Goal: Information Seeking & Learning: Learn about a topic

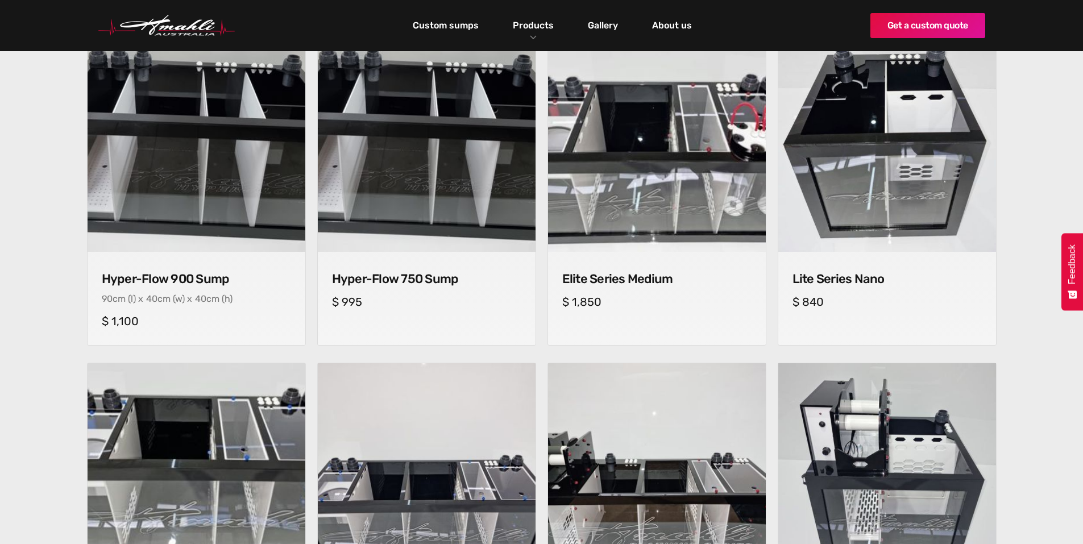
scroll to position [454, 0]
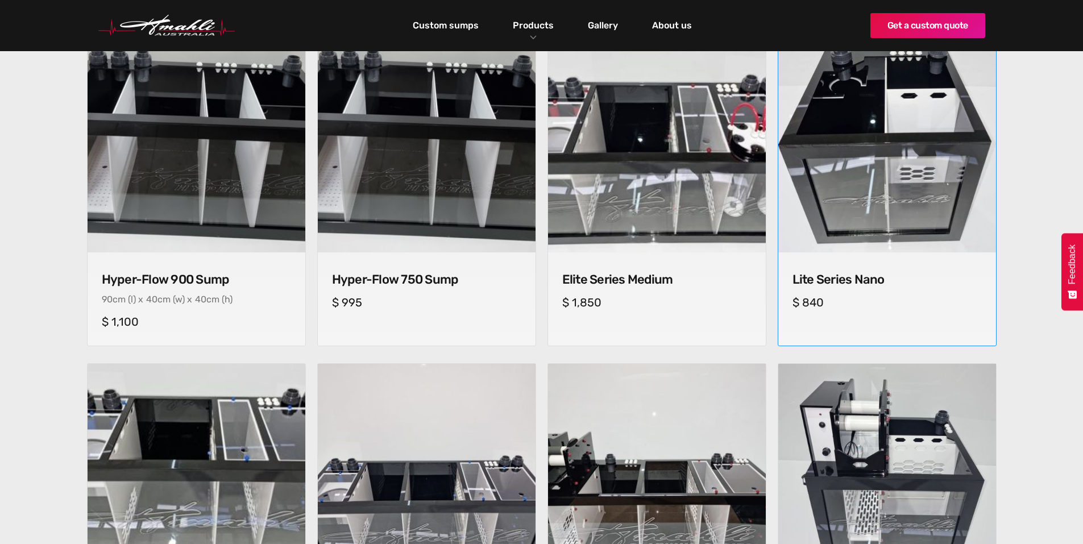
click at [877, 289] on div "Lite Series Nano cm (l) x cm (w) x cm (h) $ 840" at bounding box center [887, 289] width 218 height 74
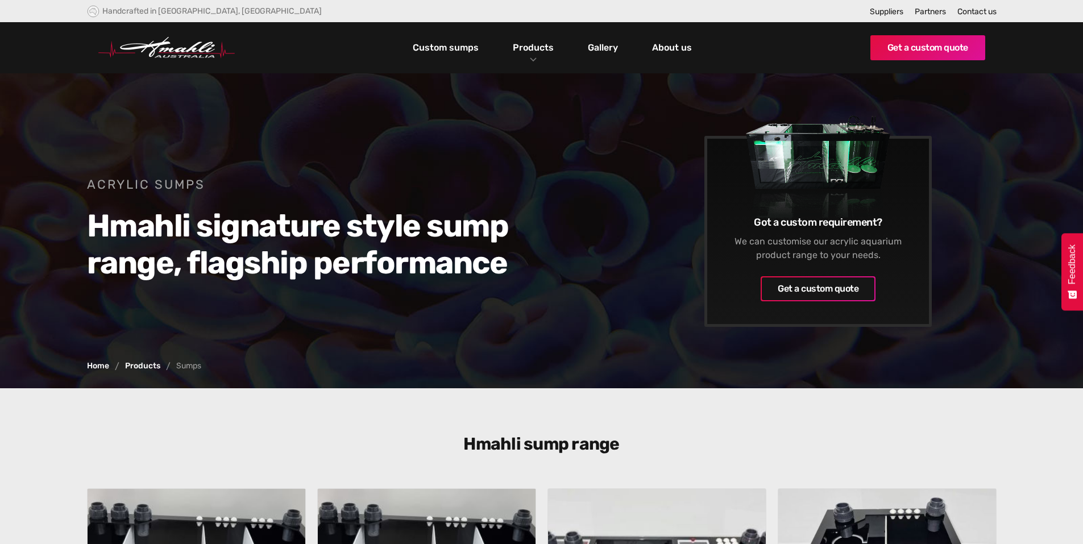
click at [147, 47] on img "home" at bounding box center [166, 48] width 136 height 22
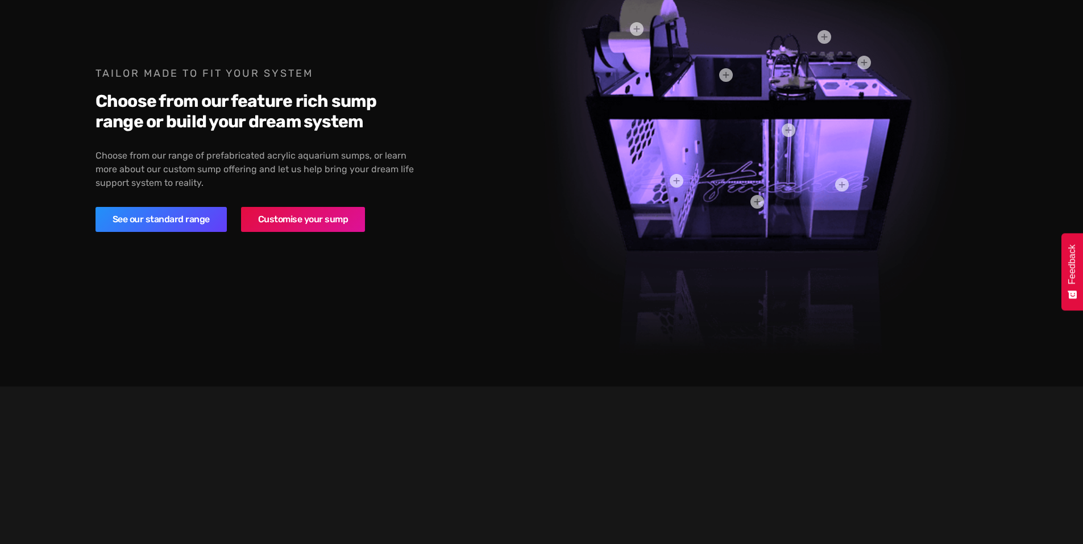
scroll to position [1423, 0]
click at [150, 206] on link "See our standard range" at bounding box center [161, 218] width 131 height 25
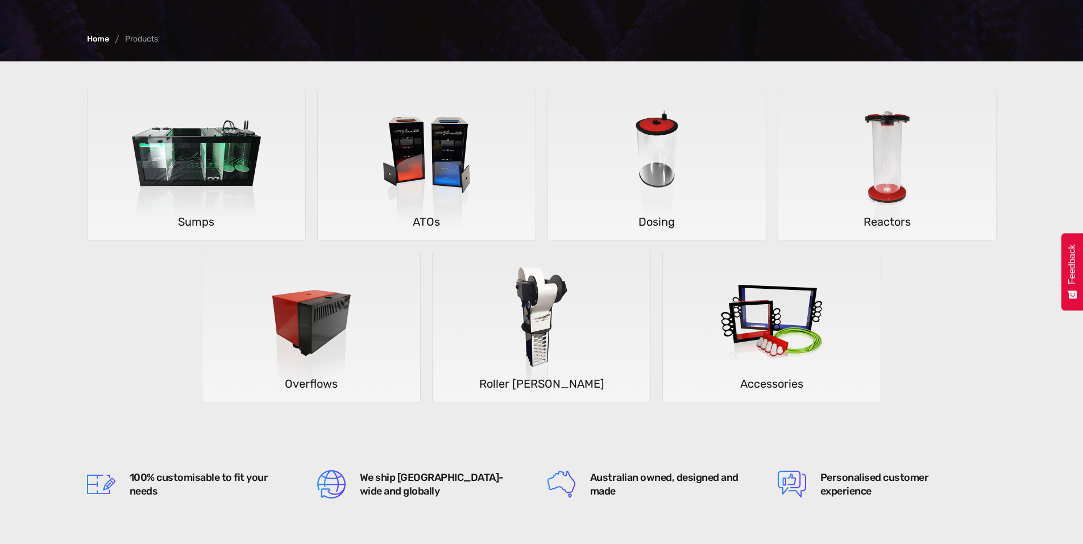
scroll to position [222, 0]
click at [777, 381] on h5 "Accessories" at bounding box center [772, 383] width 218 height 19
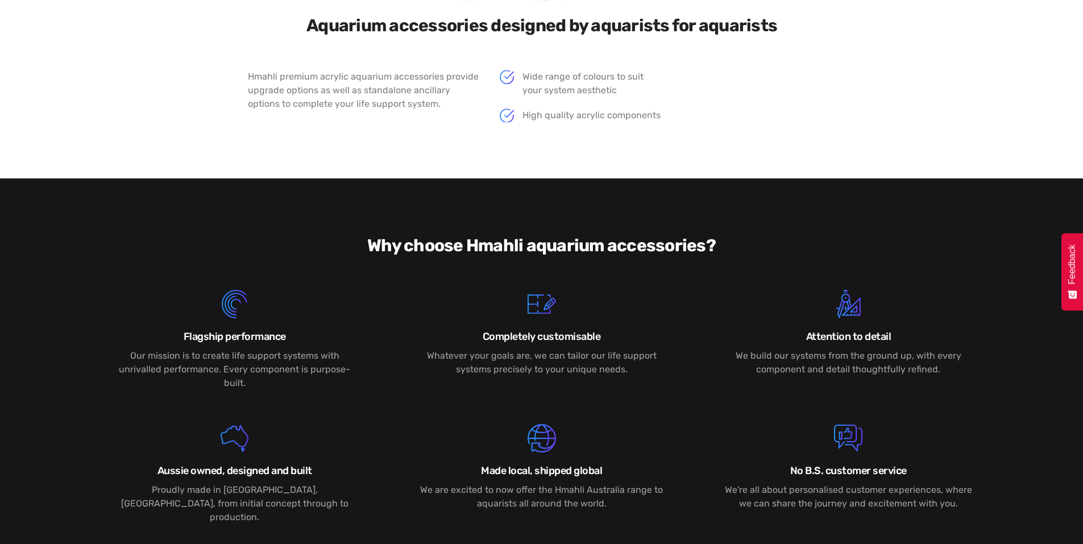
scroll to position [1802, 0]
